Goal: Check status: Check status

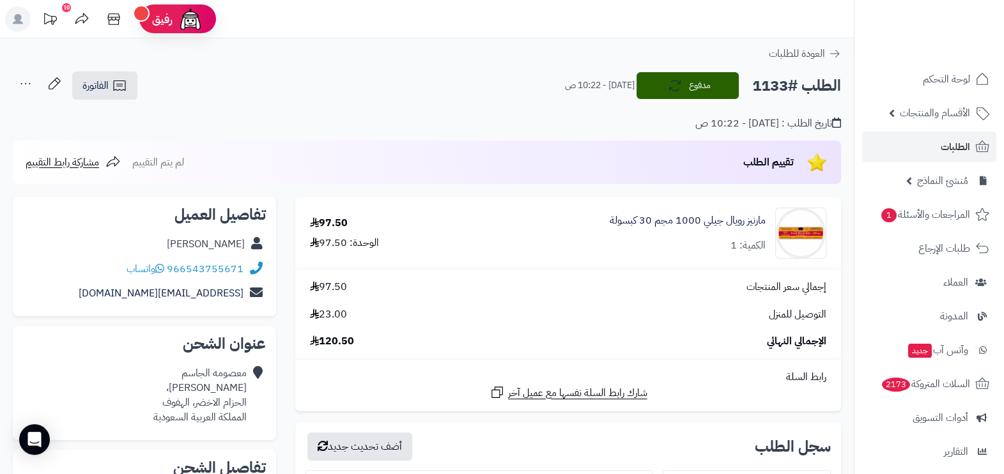
drag, startPoint x: 179, startPoint y: 243, endPoint x: 244, endPoint y: 247, distance: 65.3
click at [244, 247] on div "[PERSON_NAME]" at bounding box center [144, 244] width 243 height 25
copy link "[PERSON_NAME]"
click at [770, 74] on h2 "الطلب #1133" at bounding box center [796, 86] width 89 height 26
click at [771, 84] on h2 "الطلب #1133" at bounding box center [796, 86] width 89 height 26
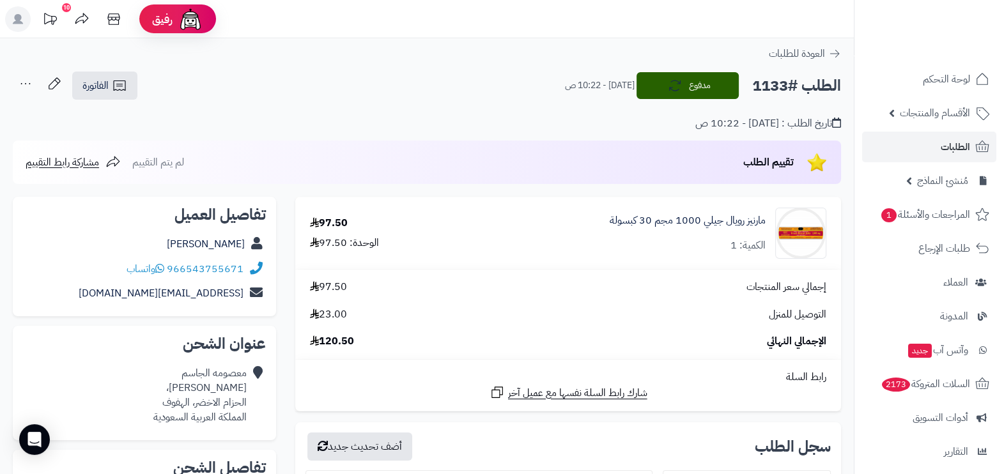
click at [771, 84] on h2 "الطلب #1133" at bounding box center [796, 86] width 89 height 26
copy h2 "1133"
drag, startPoint x: 246, startPoint y: 389, endPoint x: 164, endPoint y: 399, distance: 83.1
click at [164, 399] on div "[PERSON_NAME] [PERSON_NAME]، الحزام الاخضر، الهفوف المملكة العربية السعودية" at bounding box center [199, 395] width 93 height 58
copy div "[PERSON_NAME]، الحزام الاخضر، الهفوف"
